Goal: Information Seeking & Learning: Learn about a topic

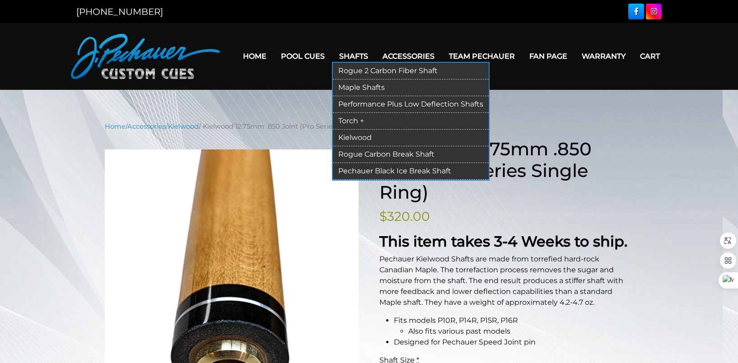
click at [356, 135] on link "Kielwood" at bounding box center [411, 138] width 156 height 17
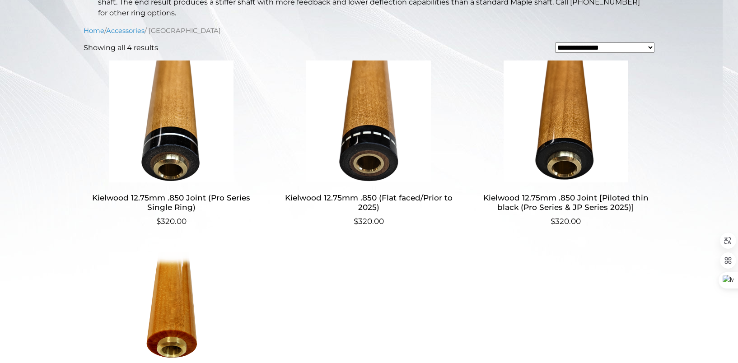
scroll to position [240, 0]
click at [569, 109] on img at bounding box center [566, 122] width 176 height 122
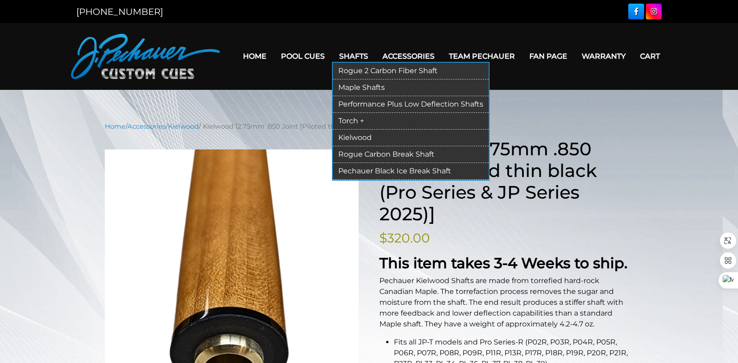
click at [375, 107] on link "Performance Plus Low Deflection Shafts" at bounding box center [411, 104] width 156 height 17
